Goal: Task Accomplishment & Management: Complete application form

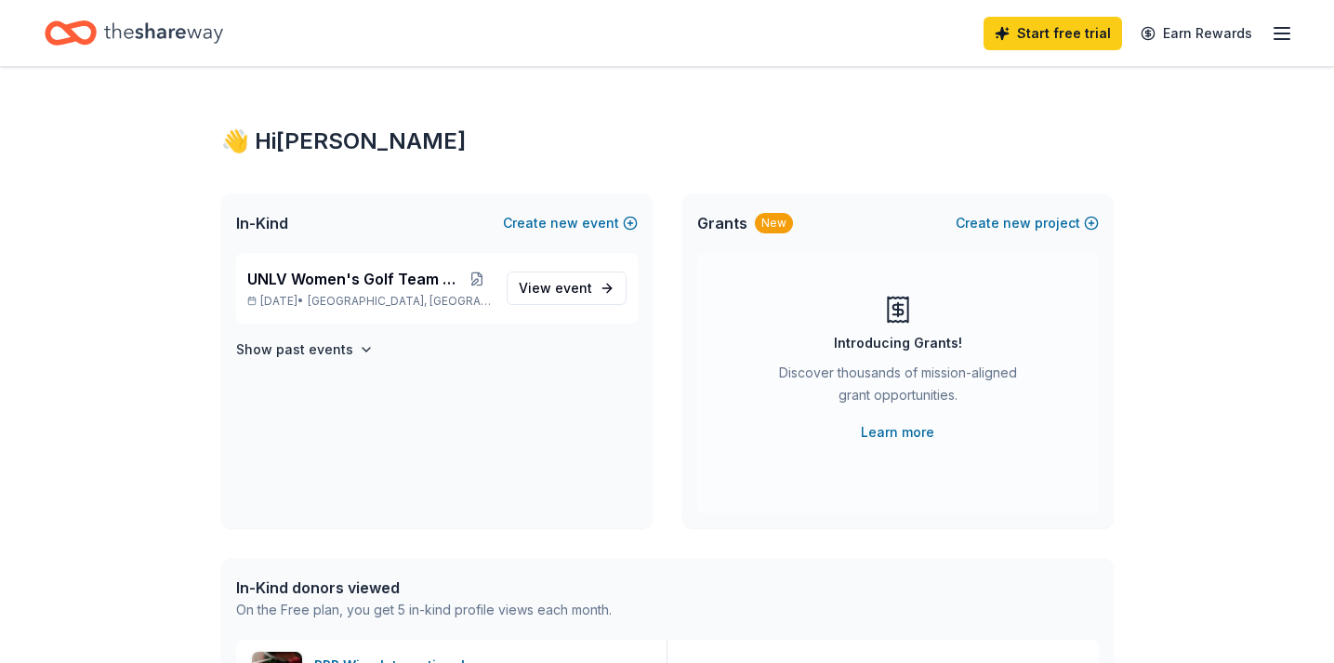
click at [1284, 41] on icon "button" at bounding box center [1282, 33] width 22 height 22
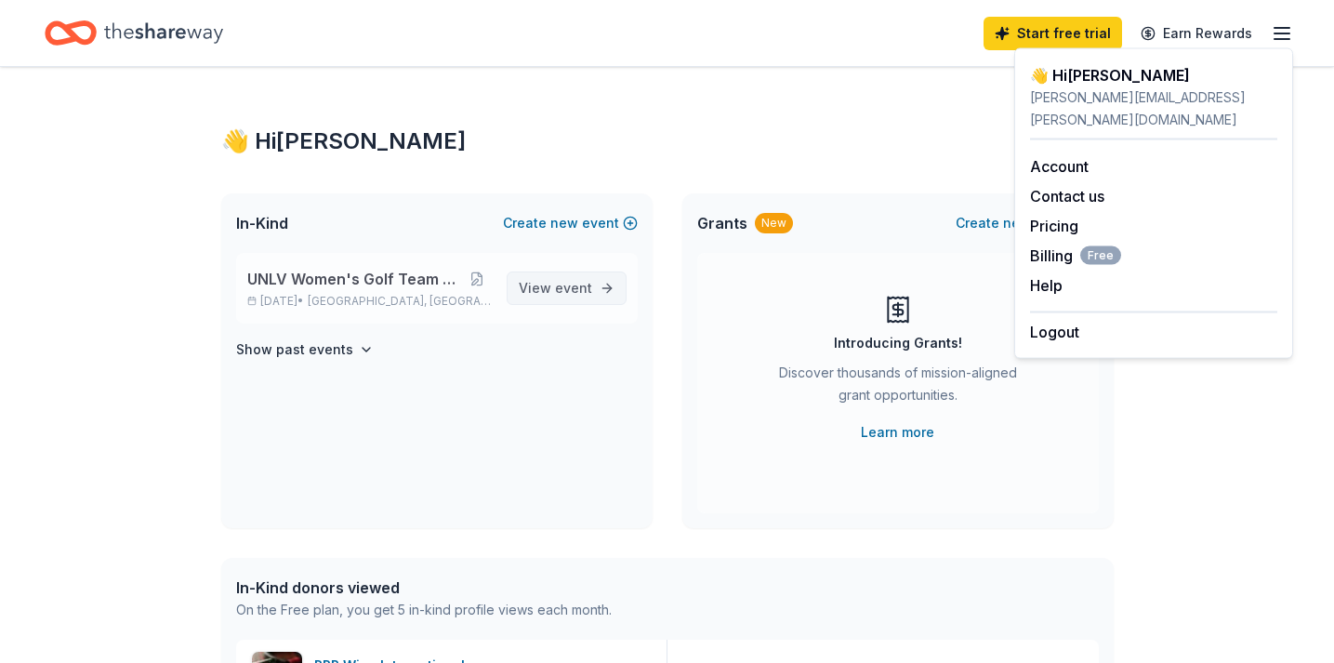
click at [538, 288] on span "View event" at bounding box center [555, 288] width 73 height 22
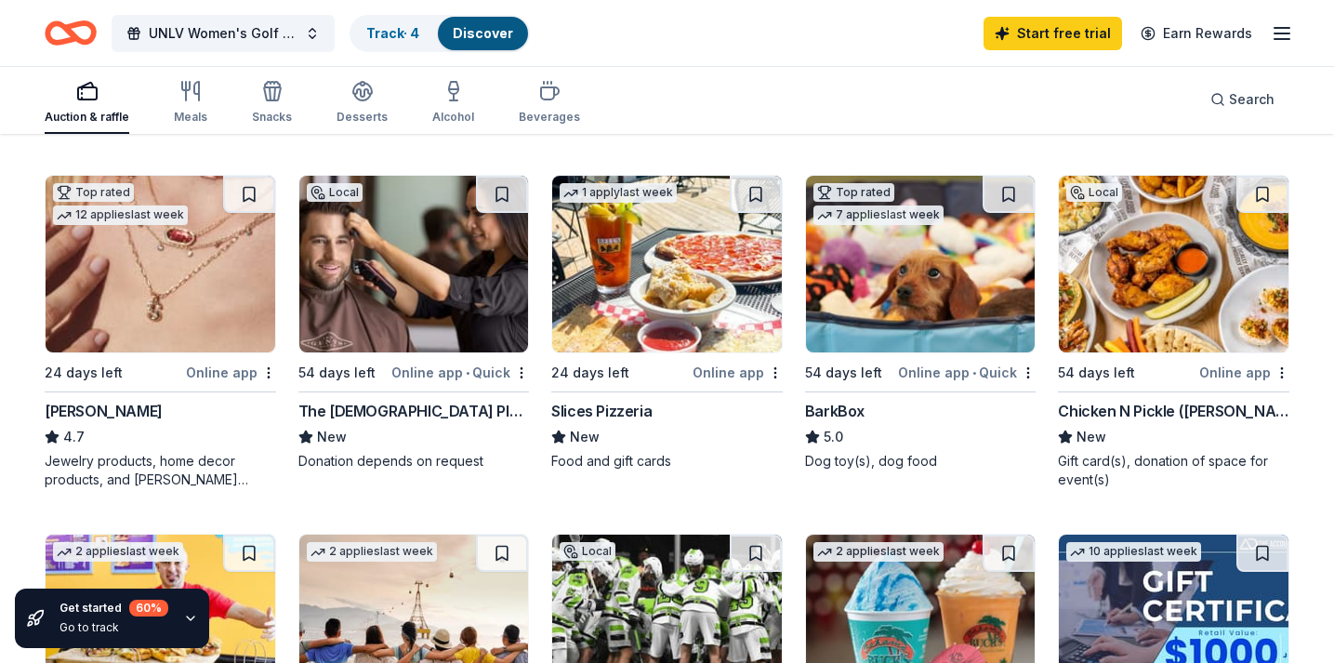
scroll to position [519, 0]
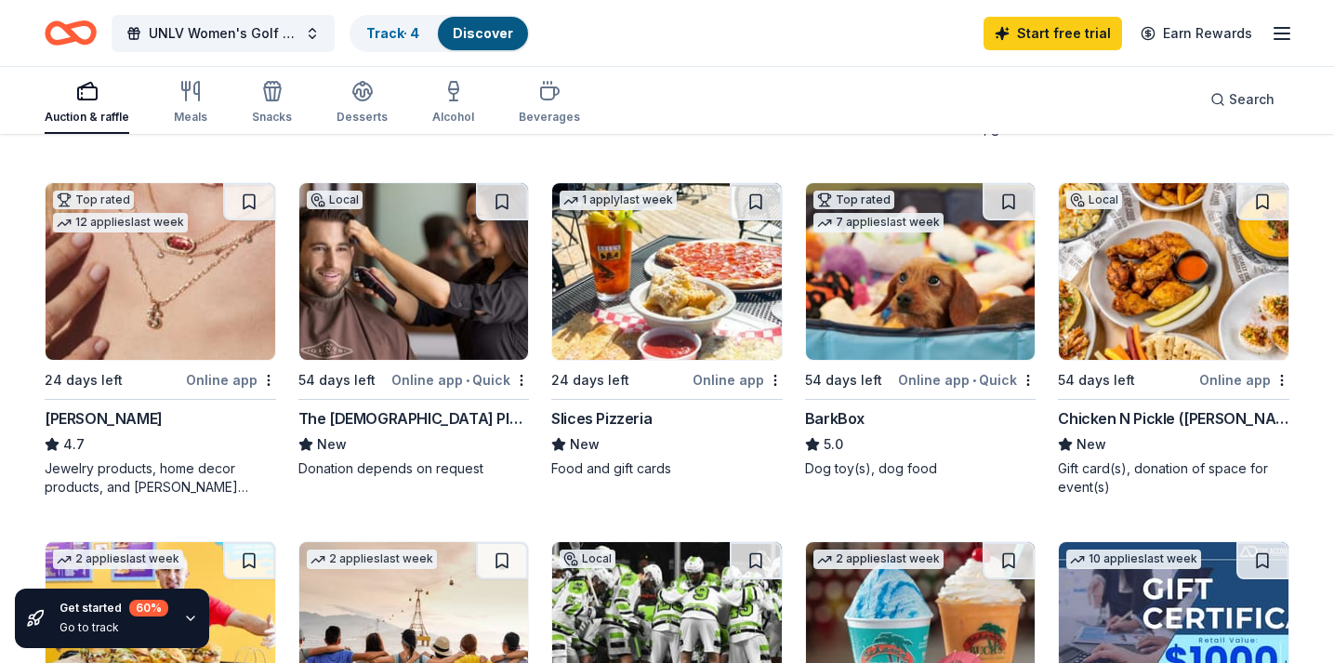
click at [614, 417] on div "Slices Pizzeria" at bounding box center [601, 418] width 100 height 22
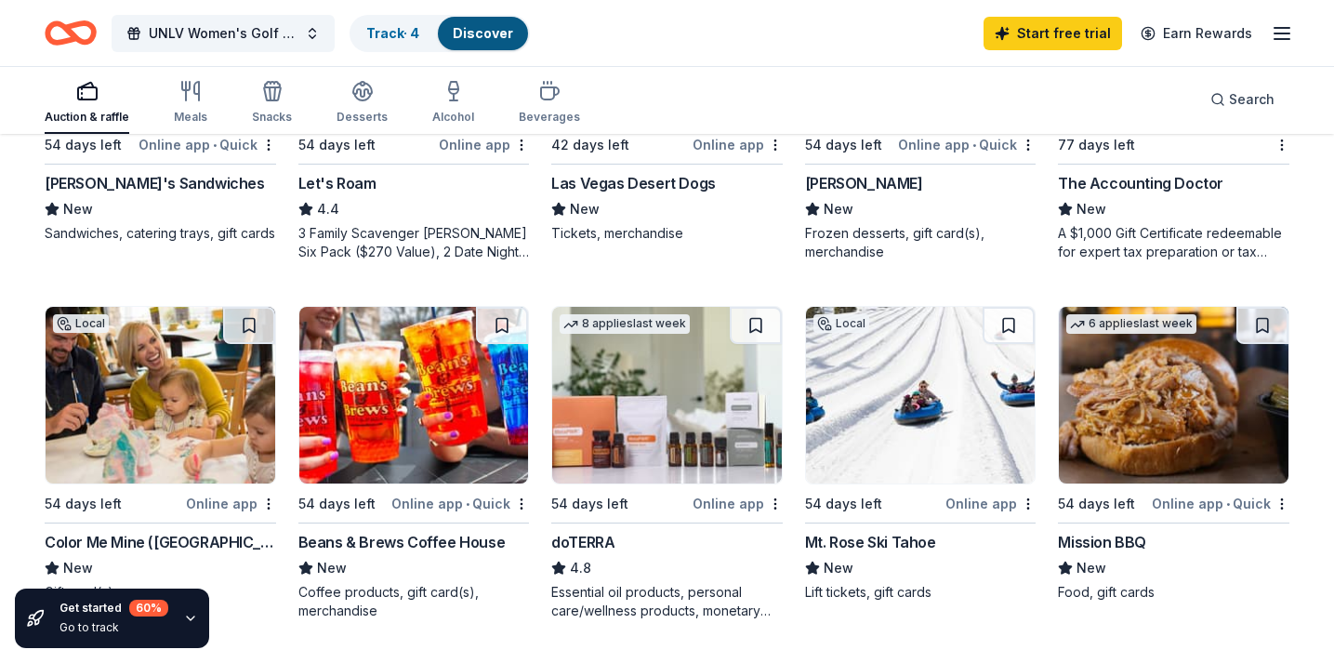
scroll to position [1124, 0]
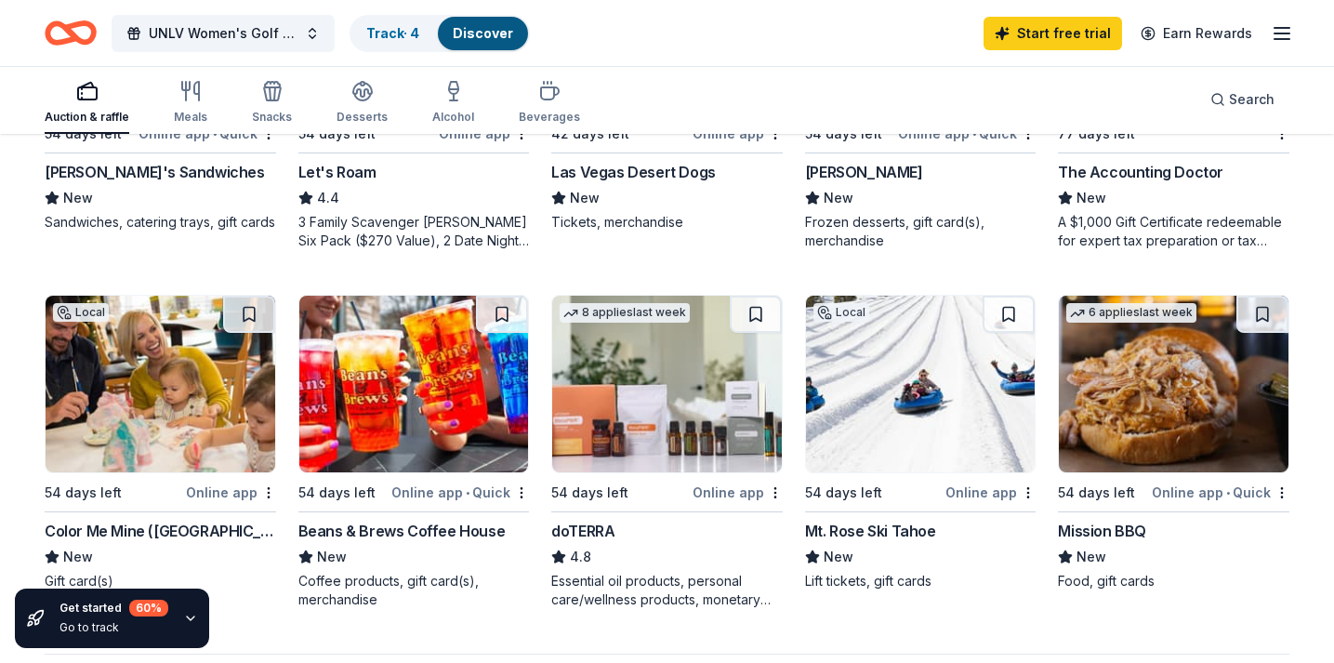
click at [969, 494] on div "Online app" at bounding box center [991, 492] width 90 height 23
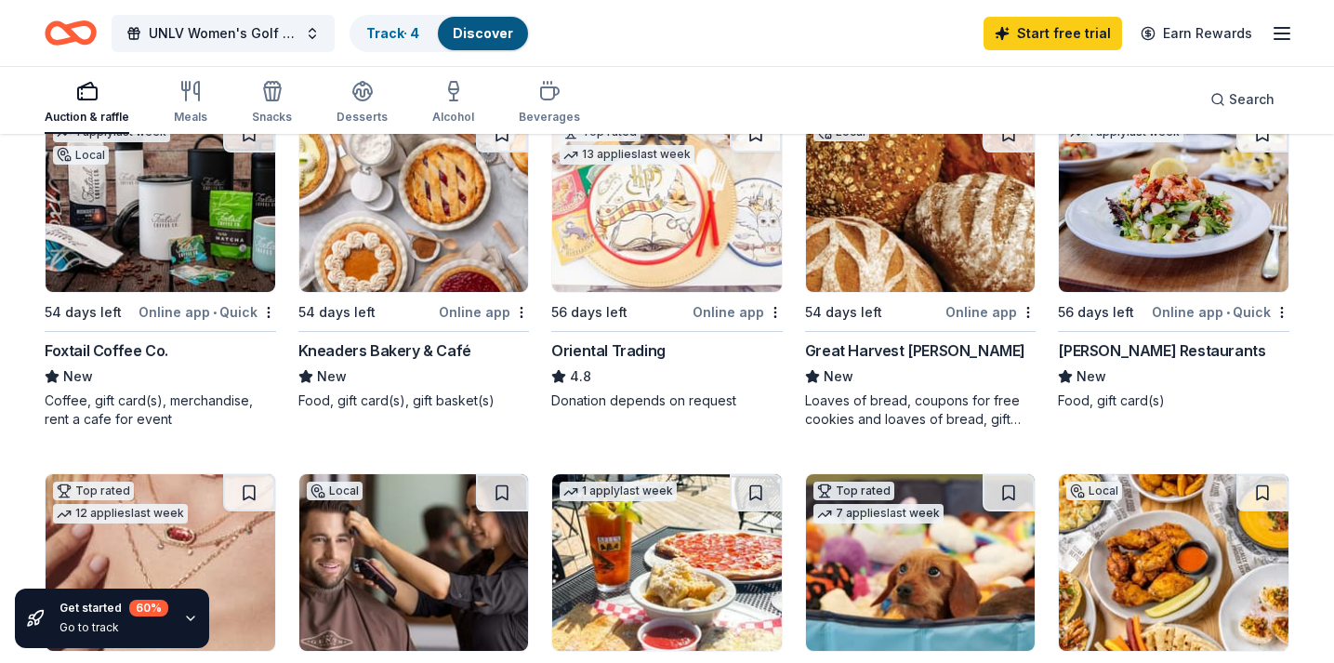
scroll to position [227, 0]
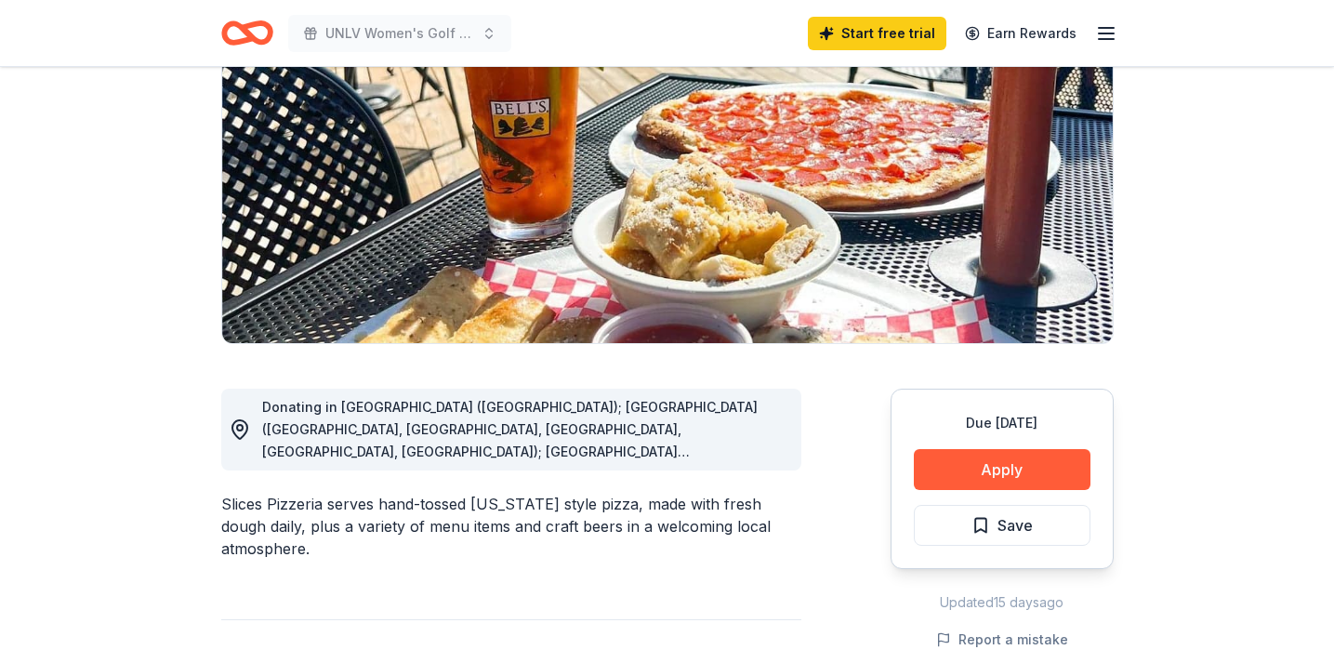
scroll to position [222, 0]
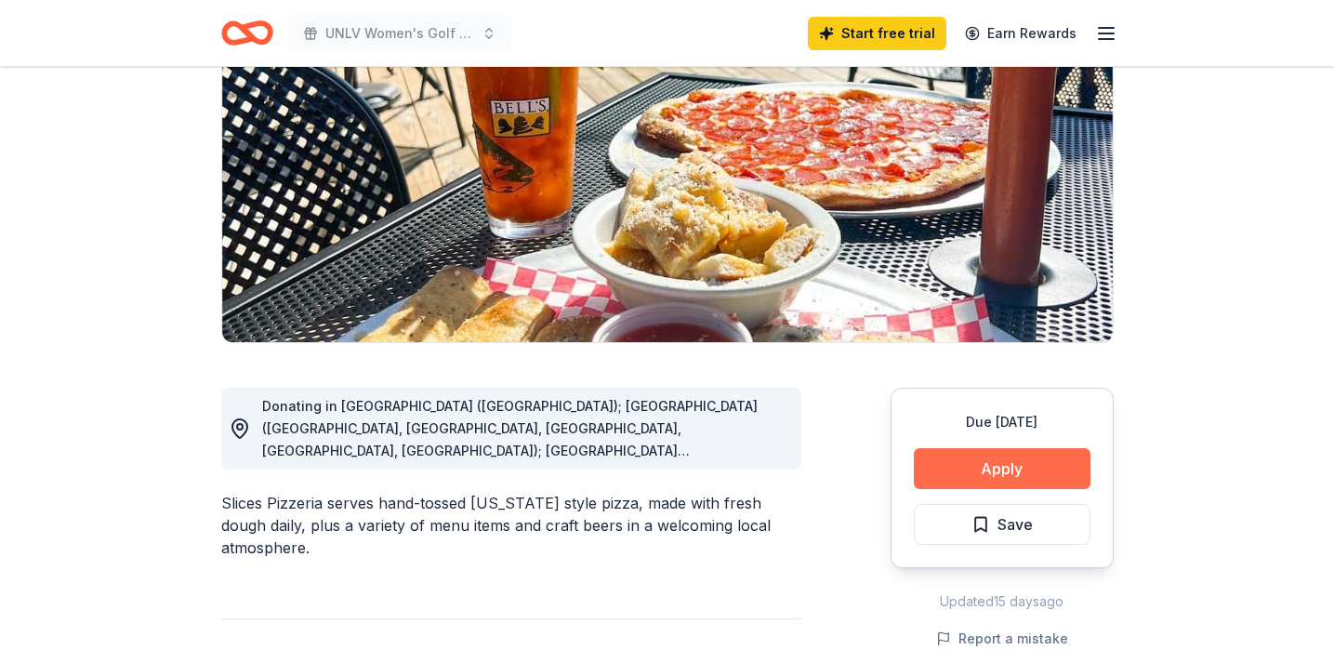
click at [940, 472] on button "Apply" at bounding box center [1002, 468] width 177 height 41
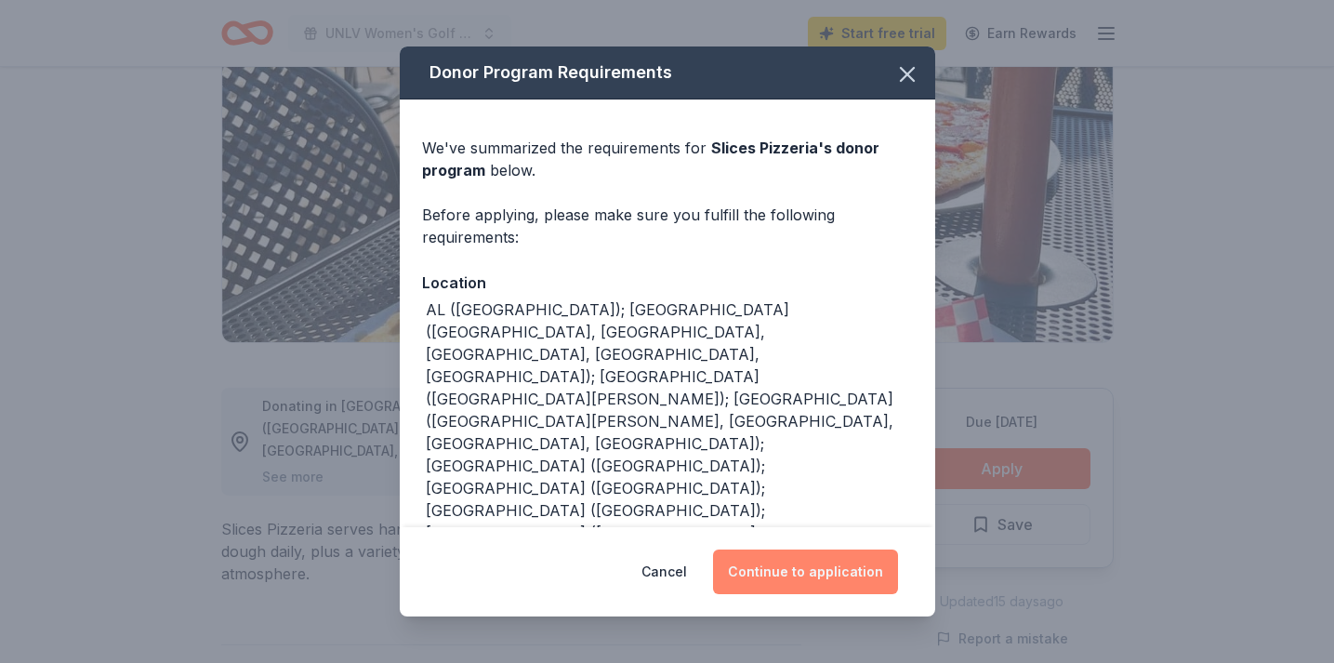
click at [838, 563] on button "Continue to application" at bounding box center [805, 572] width 185 height 45
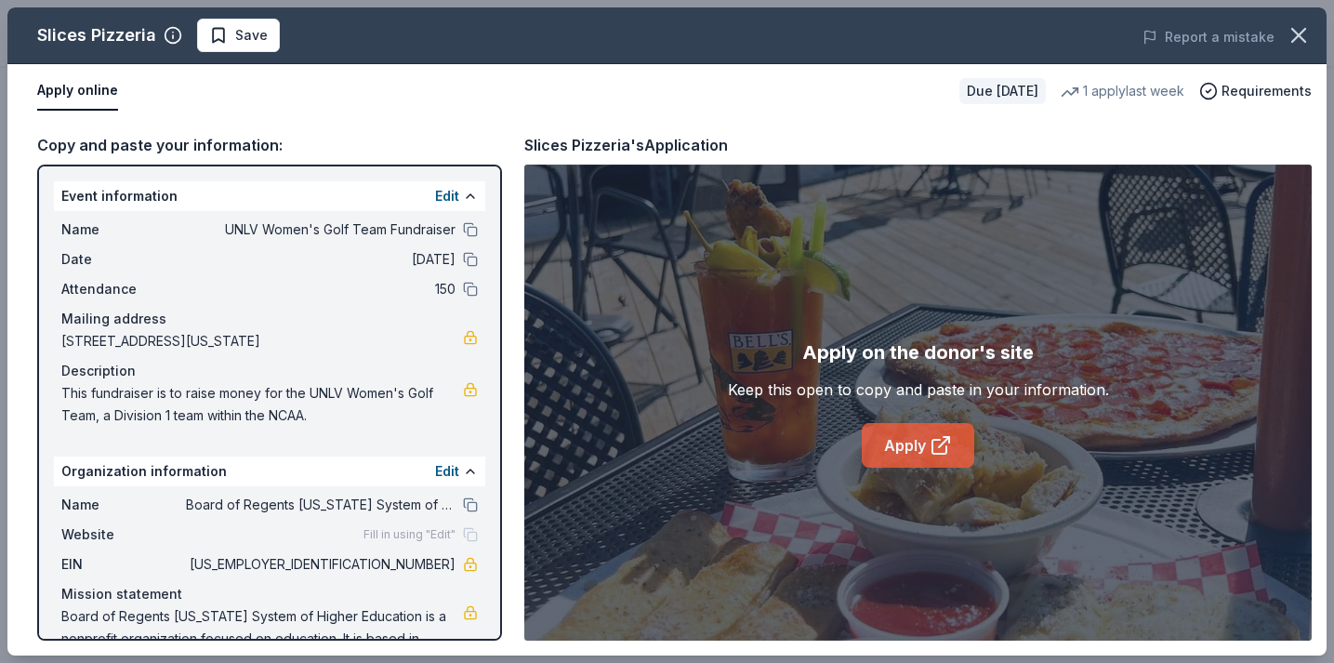
click at [958, 461] on link "Apply" at bounding box center [918, 445] width 113 height 45
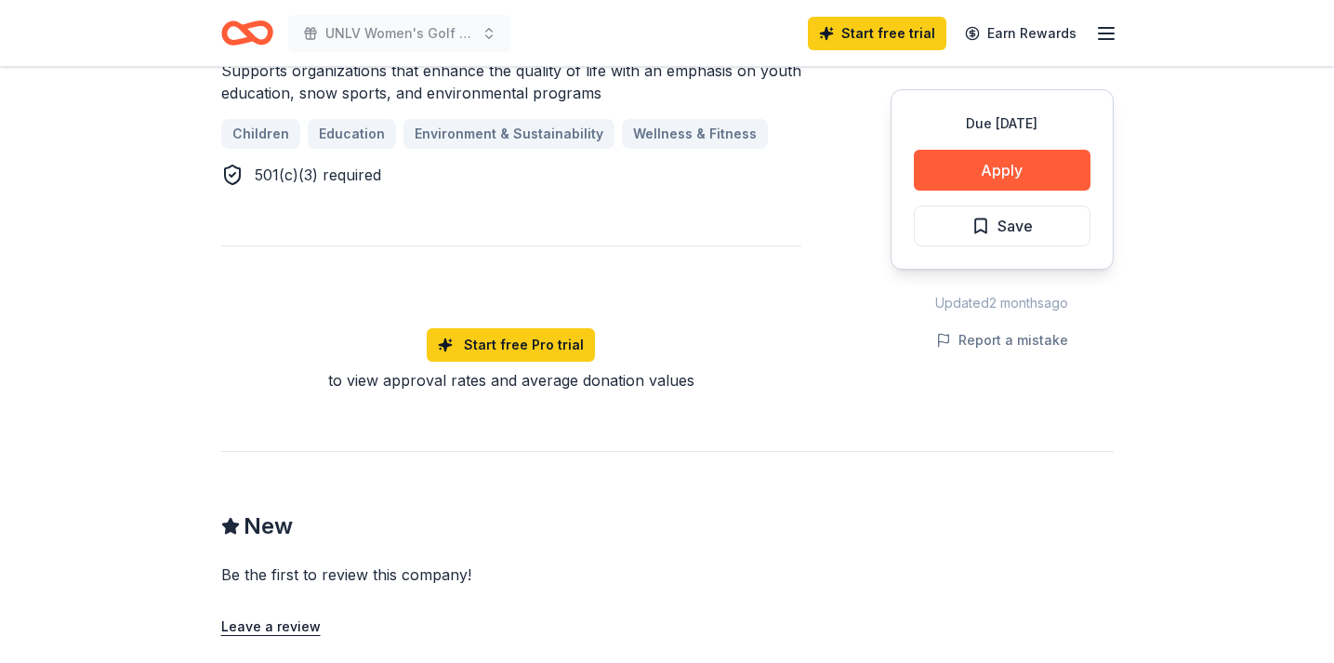
scroll to position [1194, 0]
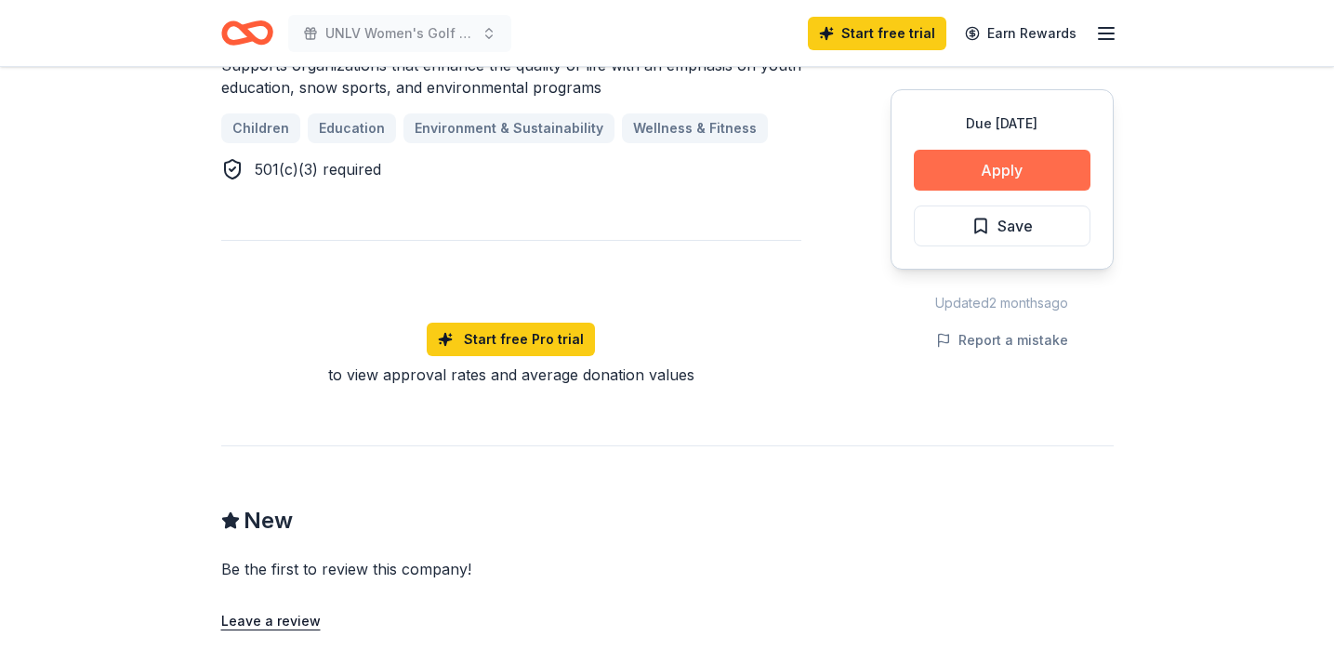
click at [998, 171] on button "Apply" at bounding box center [1002, 170] width 177 height 41
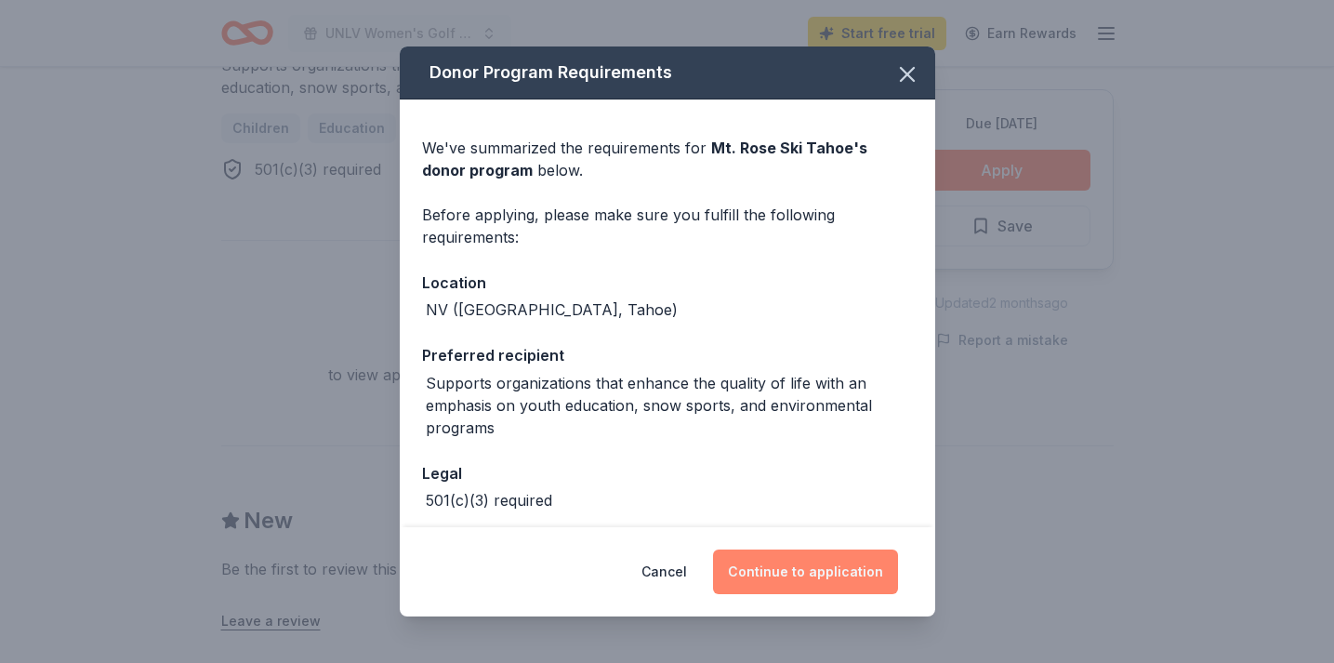
click at [830, 575] on button "Continue to application" at bounding box center [805, 572] width 185 height 45
